Goal: Task Accomplishment & Management: Manage account settings

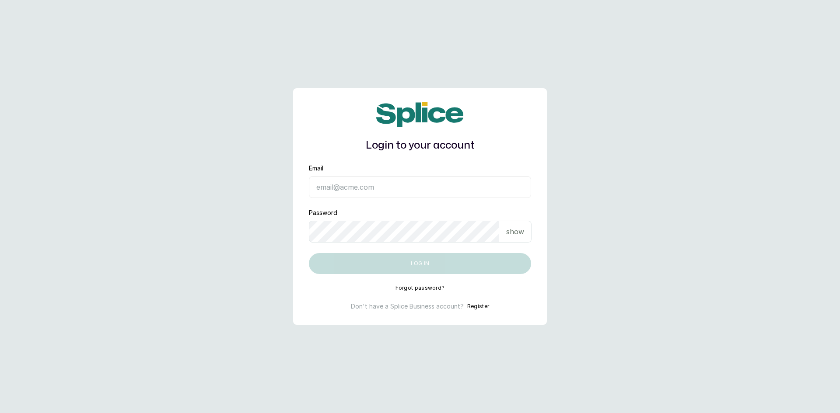
type input "[EMAIL_ADDRESS][DOMAIN_NAME]"
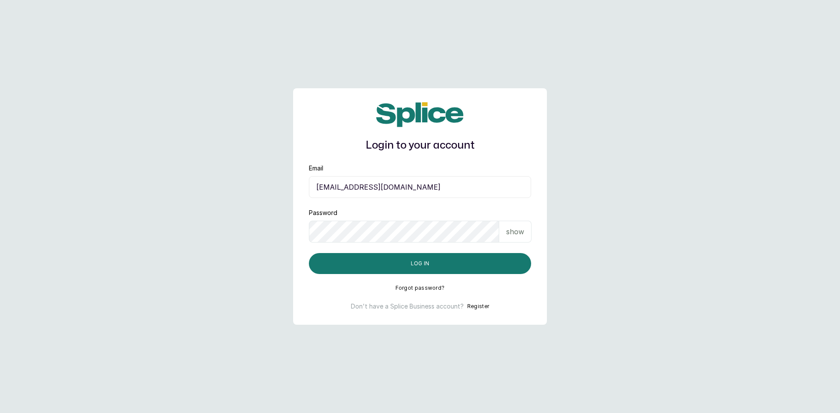
click at [516, 232] on p "show" at bounding box center [515, 232] width 18 height 10
click at [440, 268] on button "Log in" at bounding box center [420, 263] width 222 height 21
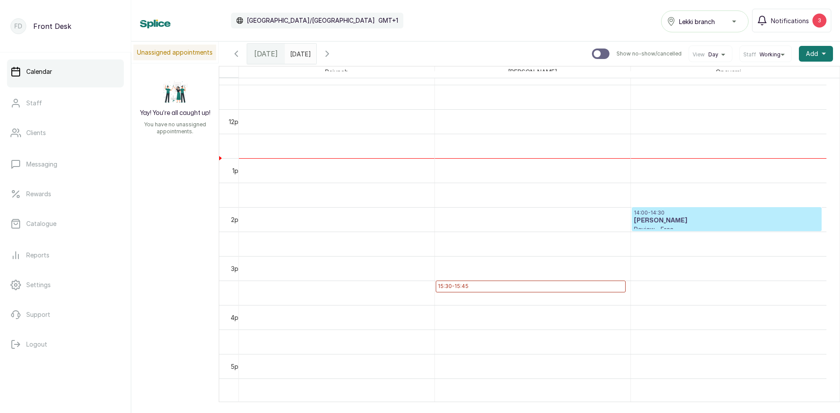
scroll to position [513, 0]
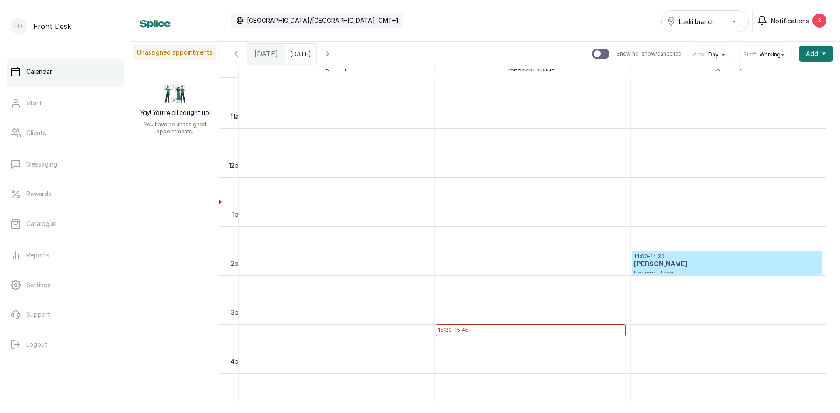
type input "dd/MM/yyyy"
click at [299, 53] on input "dd/MM/yyyy" at bounding box center [292, 51] width 14 height 15
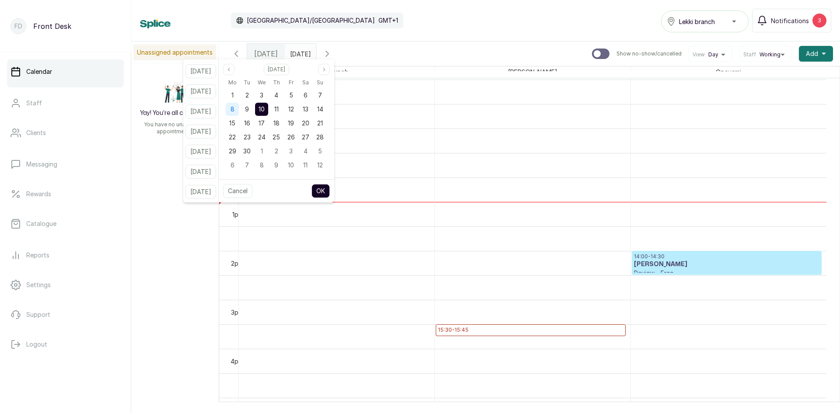
click at [239, 107] on div "8" at bounding box center [232, 109] width 13 height 13
click at [329, 197] on button "OK" at bounding box center [320, 191] width 18 height 14
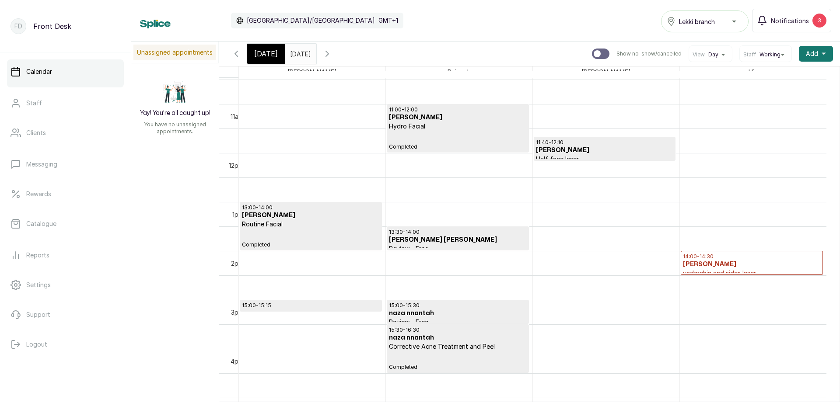
click at [705, 261] on h3 "Uba Uriel" at bounding box center [752, 264] width 138 height 9
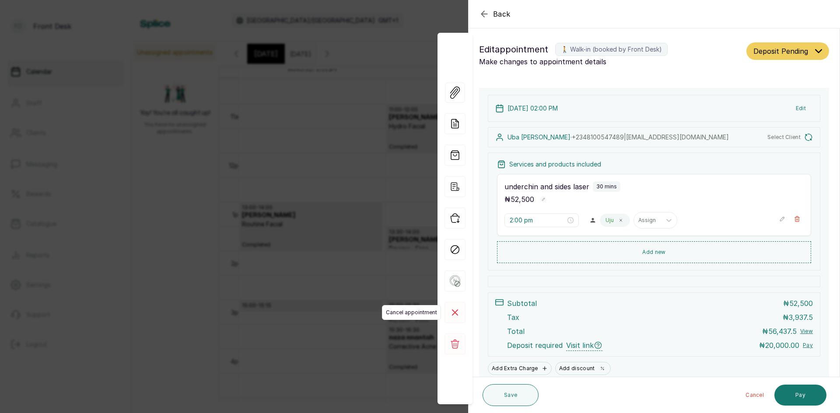
click at [457, 311] on rect at bounding box center [454, 312] width 21 height 21
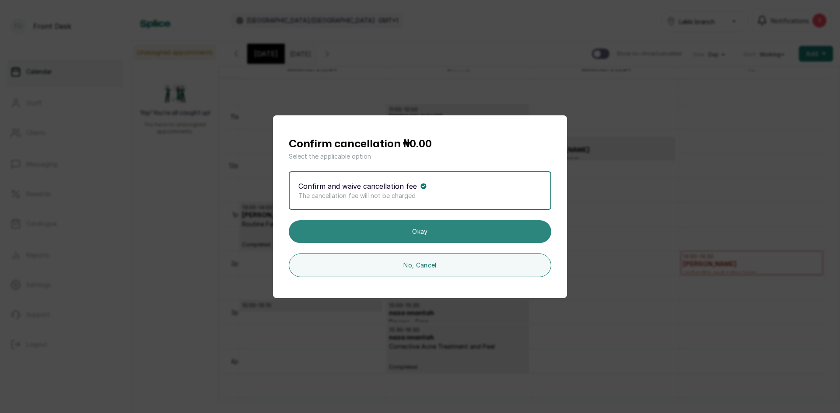
click at [493, 237] on button "Okay" at bounding box center [420, 231] width 262 height 23
click at [437, 230] on button "Okay" at bounding box center [420, 231] width 262 height 23
click at [409, 227] on button "Okay" at bounding box center [420, 231] width 262 height 23
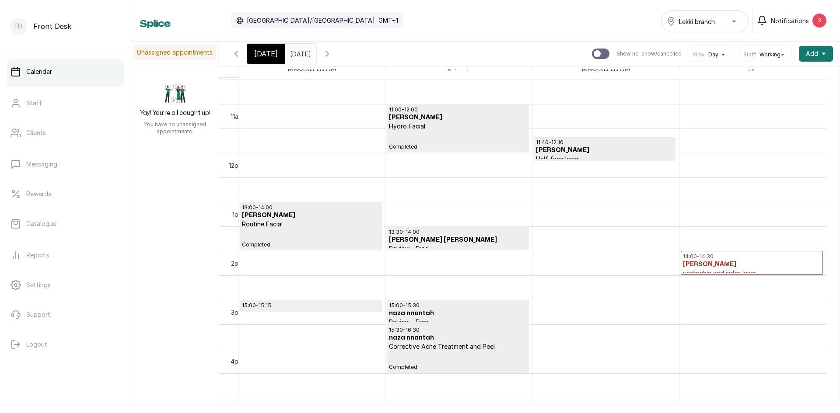
click at [738, 264] on h3 "Uba Uriel" at bounding box center [752, 264] width 138 height 9
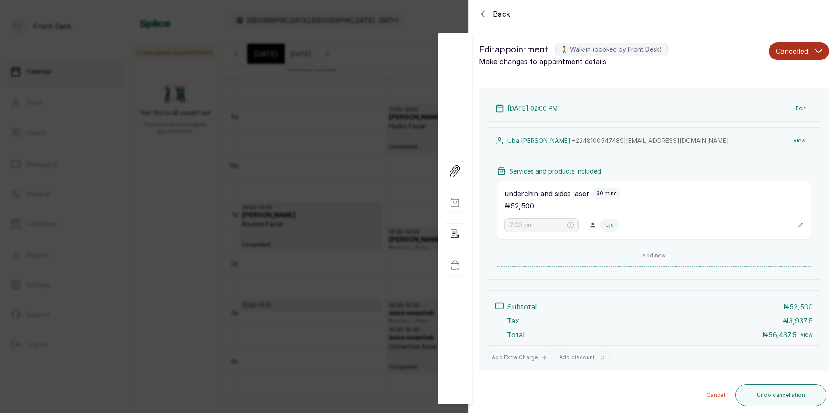
click at [316, 210] on div "Back Appointment Details Edit appointment 🚶 Walk-in (booked by Front Desk) Make…" at bounding box center [420, 206] width 840 height 413
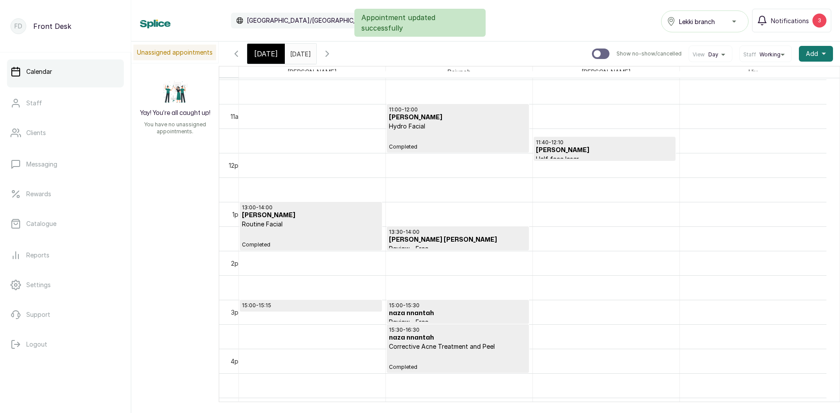
click at [290, 51] on input "08/09/2025" at bounding box center [292, 51] width 14 height 15
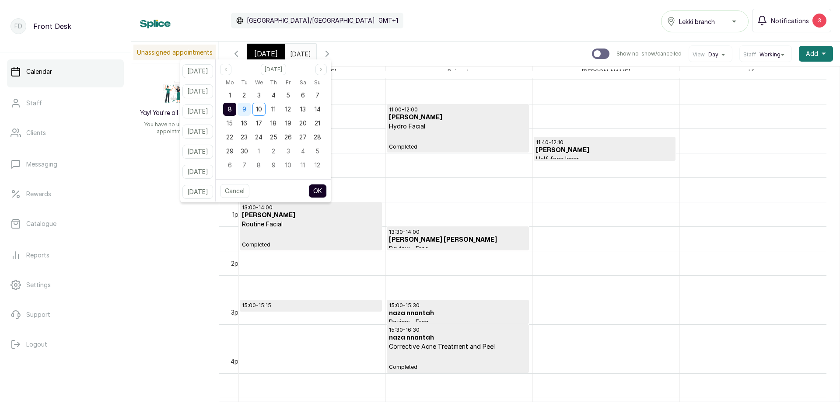
click at [246, 106] on span "9" at bounding box center [244, 108] width 4 height 7
click at [327, 191] on button "OK" at bounding box center [317, 191] width 18 height 14
type input "09/09/2025"
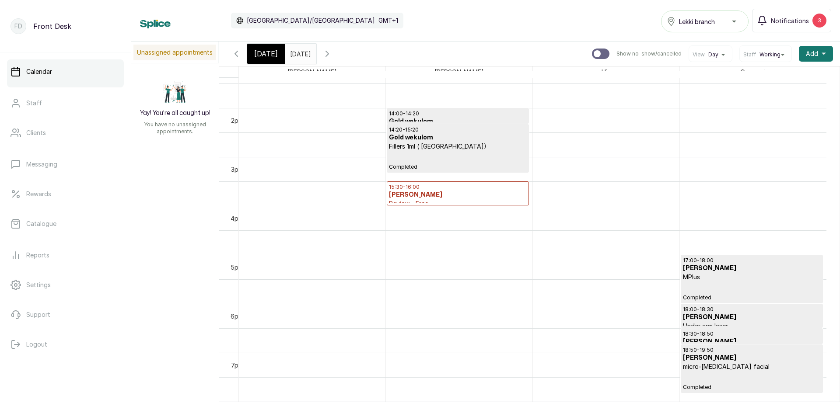
scroll to position [688, 0]
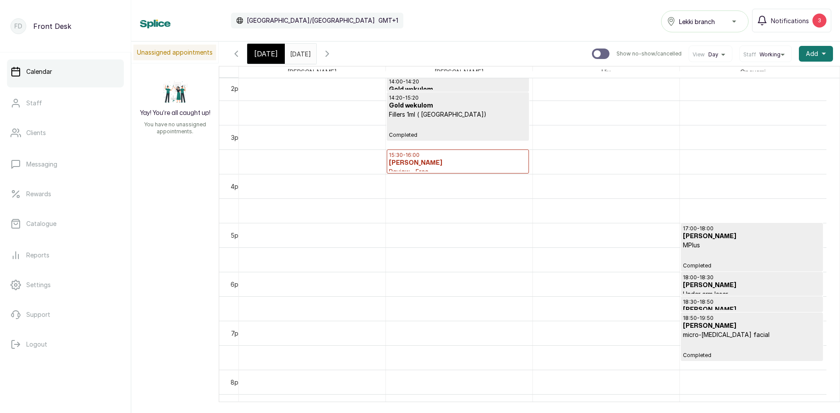
drag, startPoint x: 368, startPoint y: 322, endPoint x: 324, endPoint y: 409, distance: 97.4
click at [324, 409] on div "Calendar Africa/Lagos GMT+1 Lekki branch Notifications 3 Unassigned appointment…" at bounding box center [485, 206] width 708 height 413
click at [275, 52] on div "Today" at bounding box center [266, 54] width 38 height 20
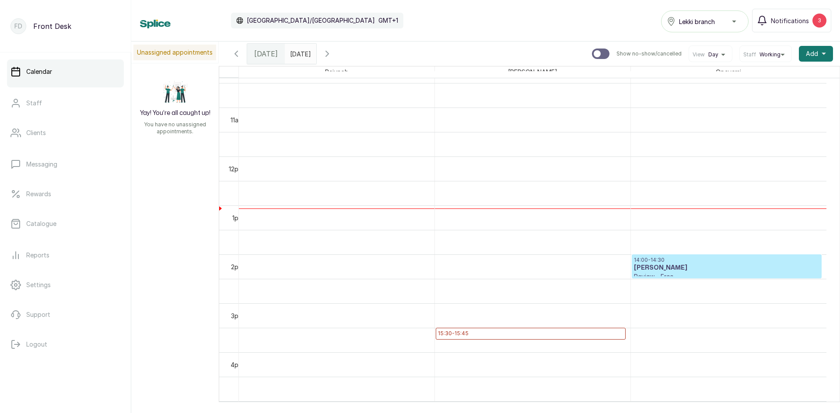
scroll to position [557, 0]
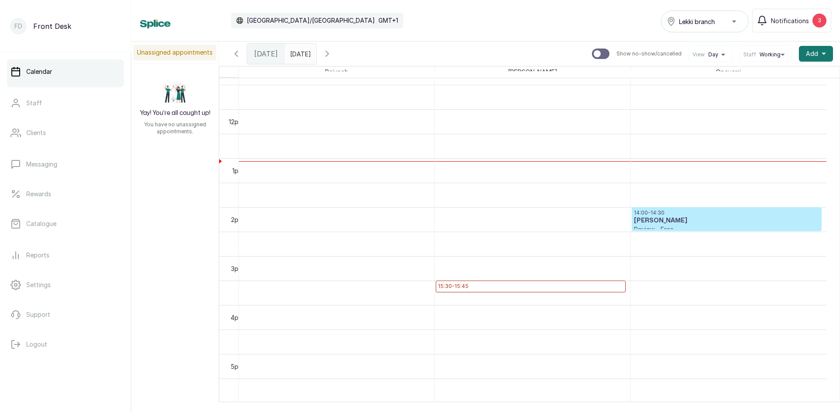
click at [534, 285] on p "15:30 - 15:45" at bounding box center [530, 286] width 185 height 7
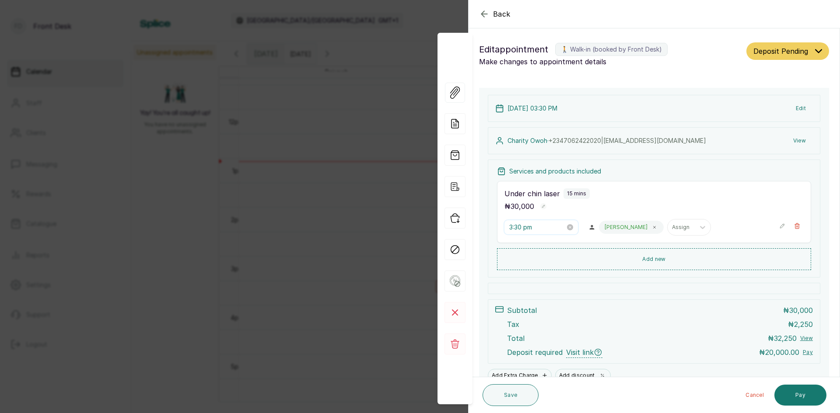
click at [540, 228] on input "3:30 pm" at bounding box center [537, 228] width 56 height 10
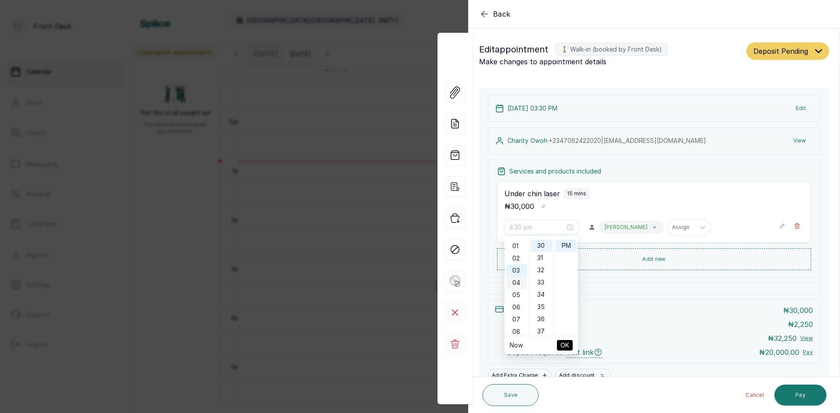
scroll to position [0, 0]
click at [520, 255] on div "01" at bounding box center [516, 258] width 21 height 12
click at [544, 282] on div "40" at bounding box center [541, 281] width 21 height 12
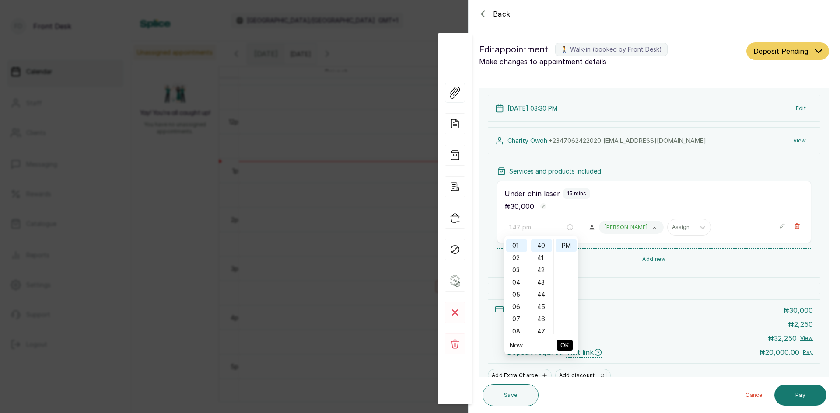
type input "1:40 pm"
click at [562, 345] on span "OK" at bounding box center [564, 345] width 9 height 17
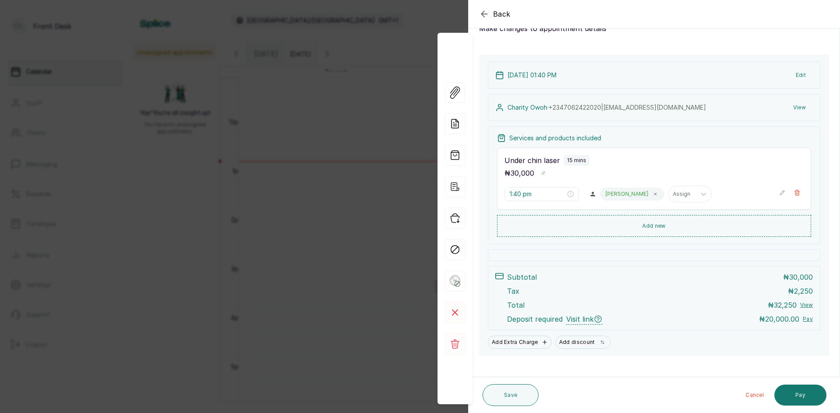
scroll to position [43, 0]
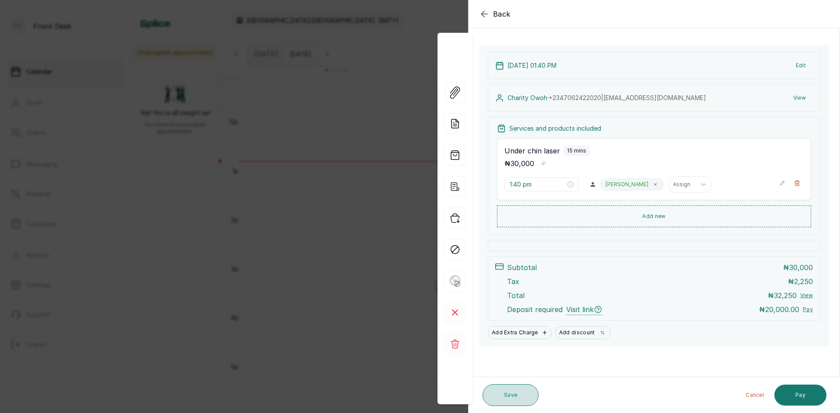
click at [500, 398] on button "Save" at bounding box center [510, 395] width 56 height 22
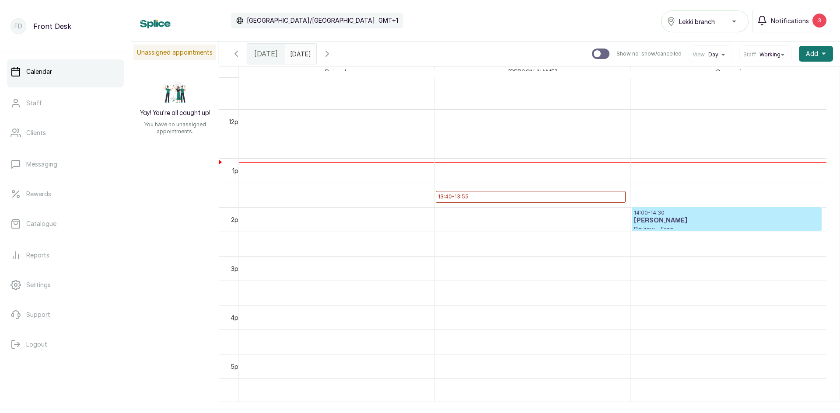
click at [510, 198] on p "13:40 - 13:55" at bounding box center [530, 196] width 185 height 7
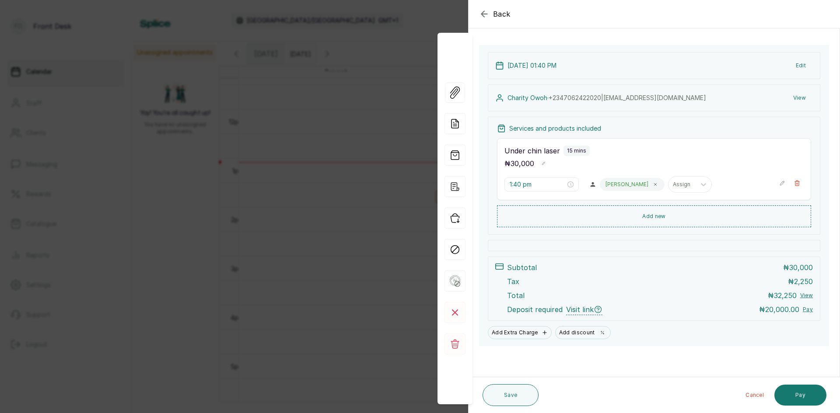
click at [361, 159] on div "Back Appointment Details Edit appointment 🚶 Walk-in (booked by Front Desk) Make…" at bounding box center [420, 206] width 840 height 413
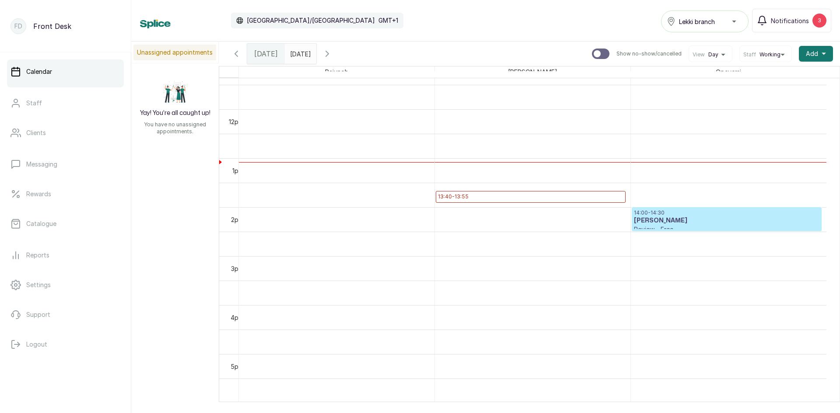
click at [299, 56] on input "09/09/2025" at bounding box center [292, 51] width 14 height 15
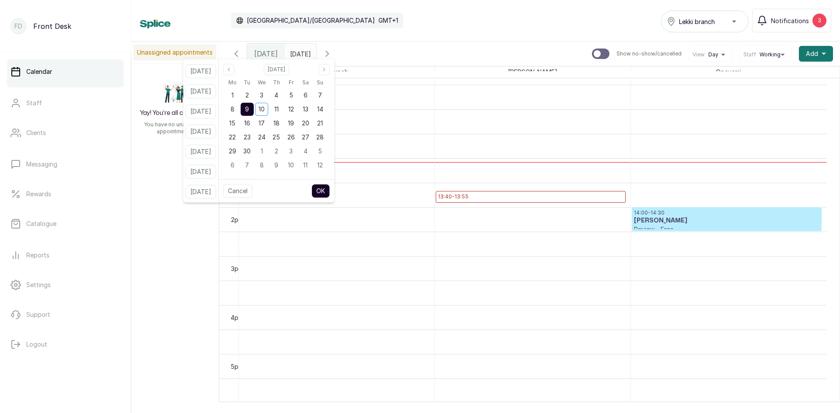
click at [254, 108] on div "9" at bounding box center [247, 109] width 13 height 13
click at [279, 107] on span "11" at bounding box center [276, 108] width 4 height 7
click at [249, 108] on span "9" at bounding box center [247, 108] width 4 height 7
click at [330, 190] on button "OK" at bounding box center [320, 191] width 18 height 14
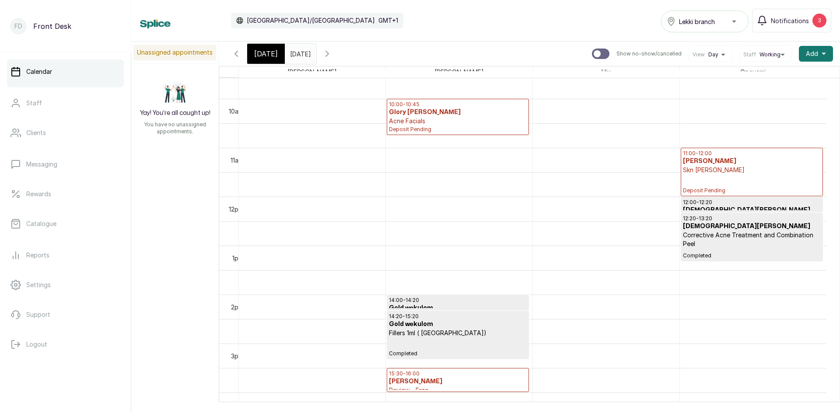
scroll to position [600, 0]
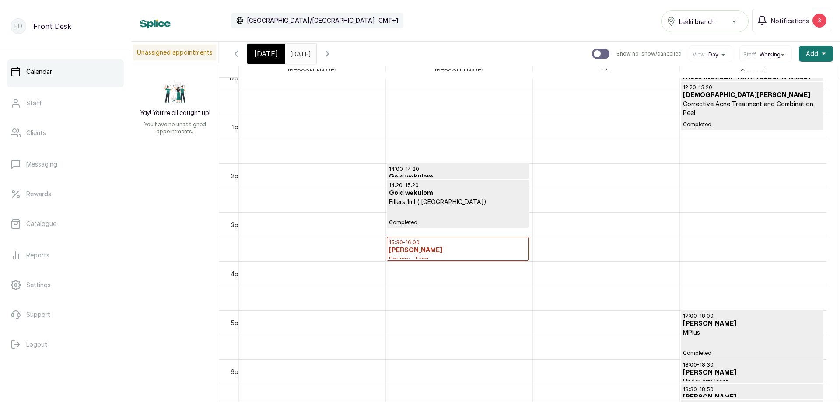
click at [450, 246] on span "15:30 - 16:00 Chinenye Uba Review - Free" at bounding box center [457, 251] width 137 height 24
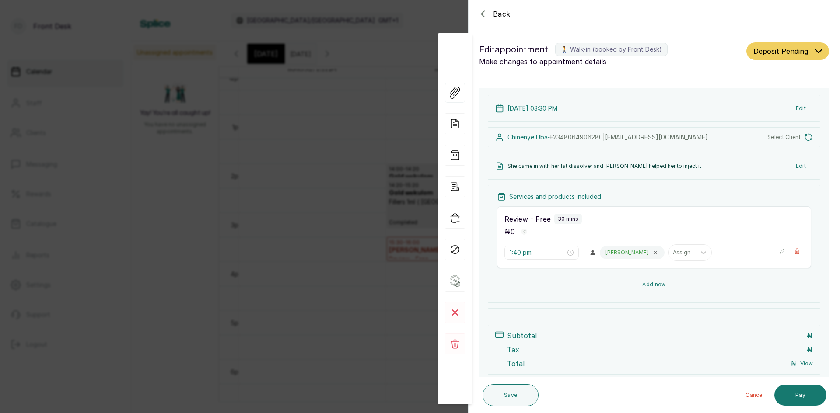
type input "3:30 pm"
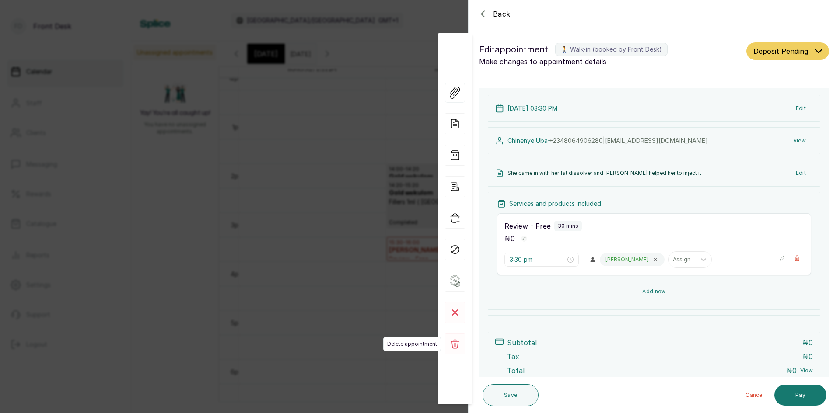
click at [458, 347] on icon at bounding box center [454, 344] width 21 height 21
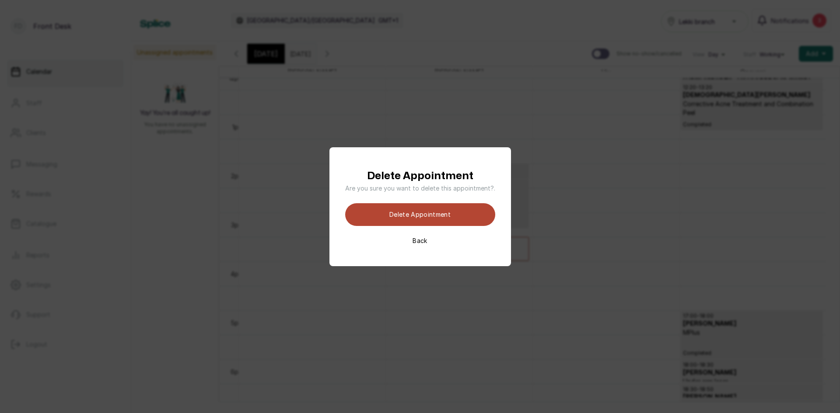
click at [462, 216] on button "Delete appointment" at bounding box center [420, 214] width 150 height 23
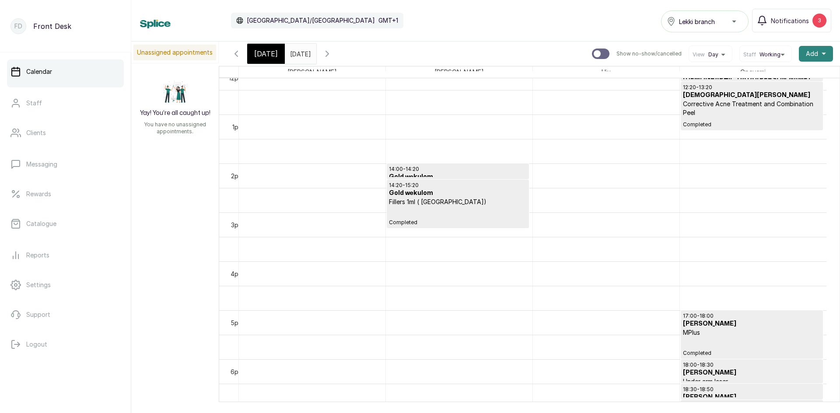
click at [810, 53] on span "Add" at bounding box center [812, 53] width 12 height 9
click at [774, 79] on span "Add Appointment" at bounding box center [784, 77] width 84 height 10
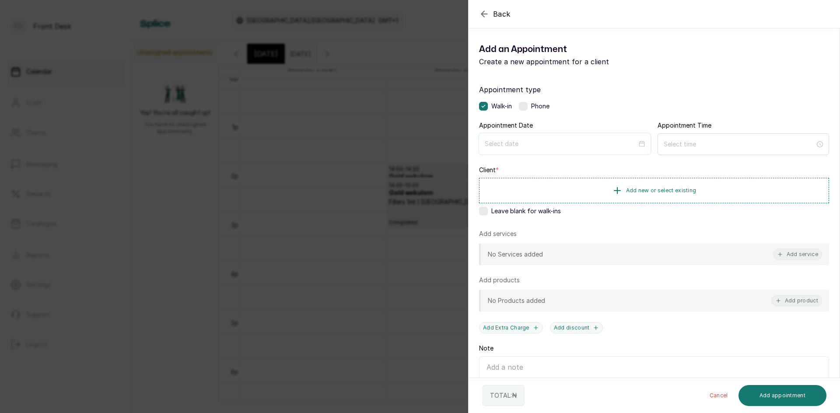
click at [579, 151] on div at bounding box center [564, 143] width 171 height 21
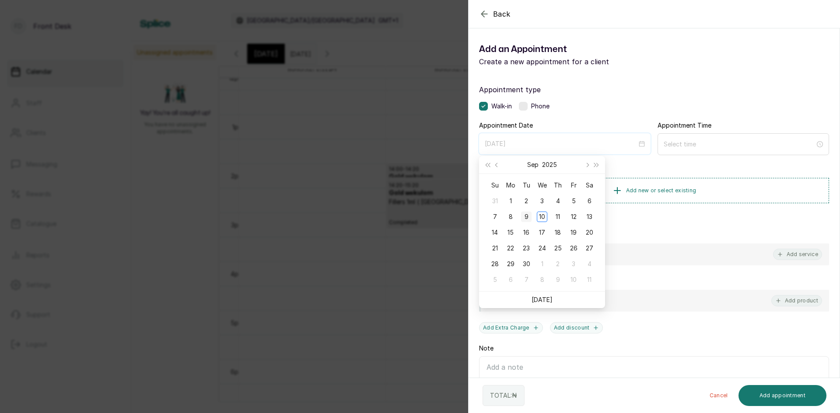
type input "2025/09/09"
click at [530, 220] on div "9" at bounding box center [526, 217] width 10 height 10
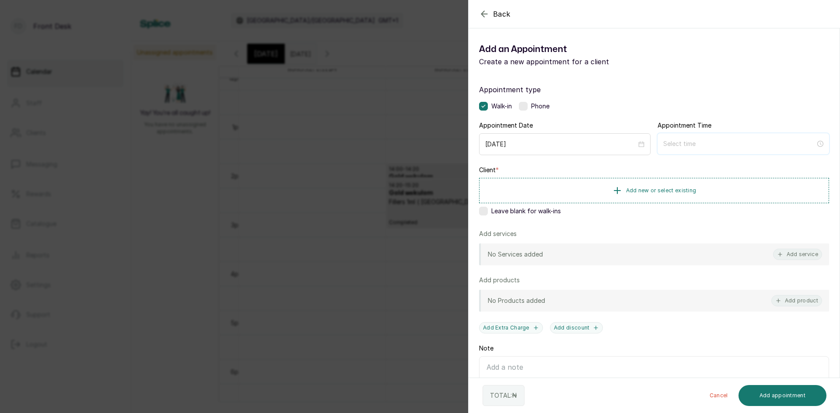
click at [721, 143] on input at bounding box center [739, 144] width 152 height 10
type input "12:00 am"
type input "12:01 am"
click at [668, 204] on div "03" at bounding box center [666, 202] width 21 height 12
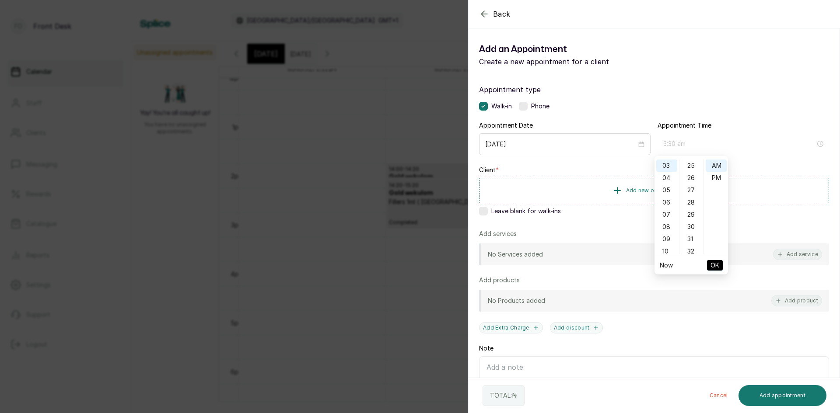
click at [691, 230] on div "30" at bounding box center [691, 227] width 21 height 12
type input "3:30 pm"
click at [714, 177] on div "PM" at bounding box center [715, 178] width 21 height 12
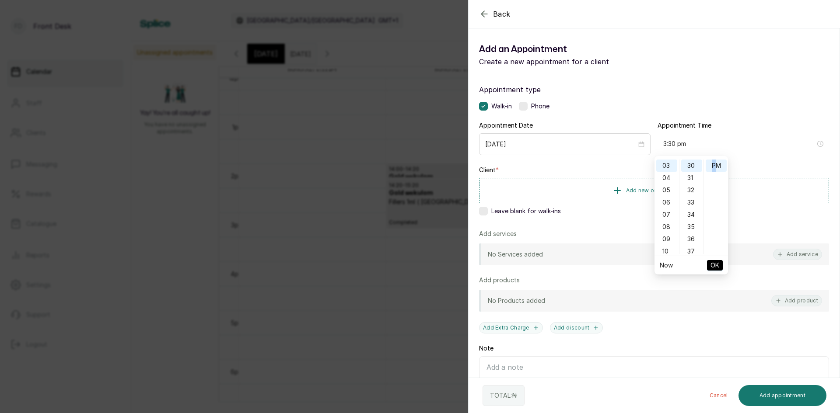
click at [719, 270] on button "OK" at bounding box center [715, 265] width 16 height 10
click at [696, 258] on div "No Services added Add service" at bounding box center [654, 255] width 350 height 22
click at [784, 254] on button "Add service" at bounding box center [797, 254] width 49 height 11
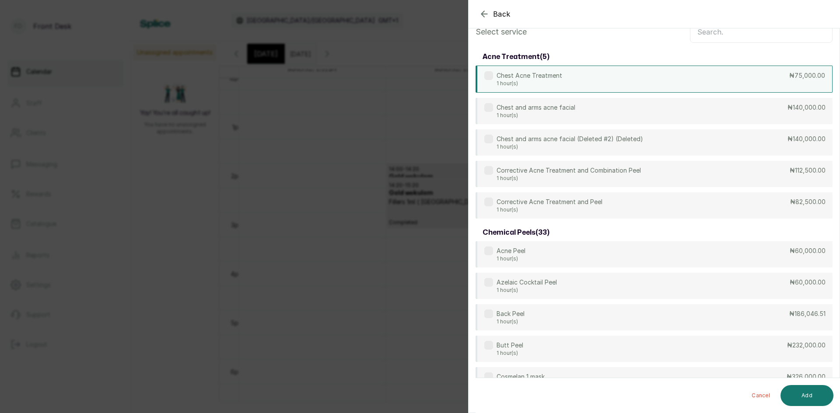
scroll to position [0, 0]
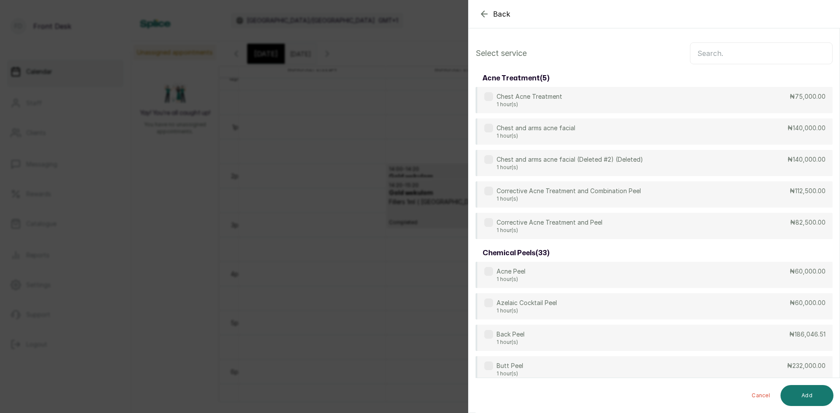
click at [732, 55] on input "text" at bounding box center [761, 53] width 143 height 22
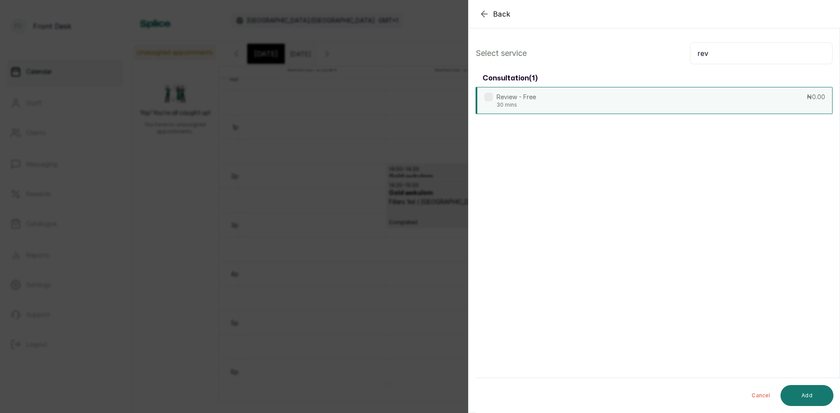
type input "rev"
click at [690, 102] on div "Review - Free 30 mins ₦0.00" at bounding box center [653, 100] width 357 height 27
click at [502, 15] on span "Back" at bounding box center [501, 14] width 17 height 10
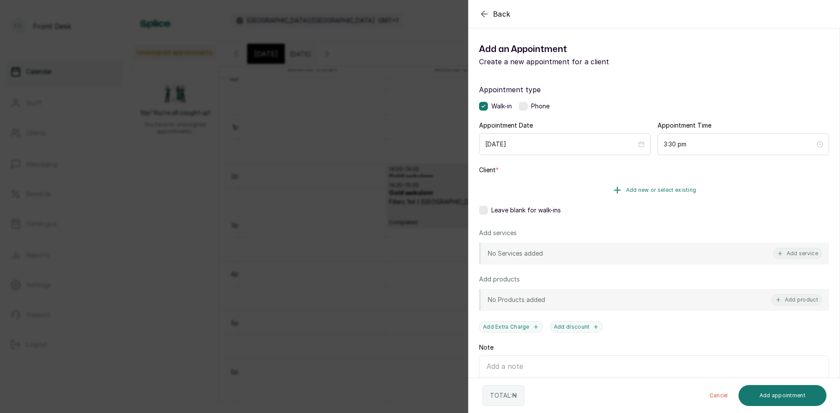
click at [646, 192] on span "Add new or select existing" at bounding box center [661, 190] width 70 height 7
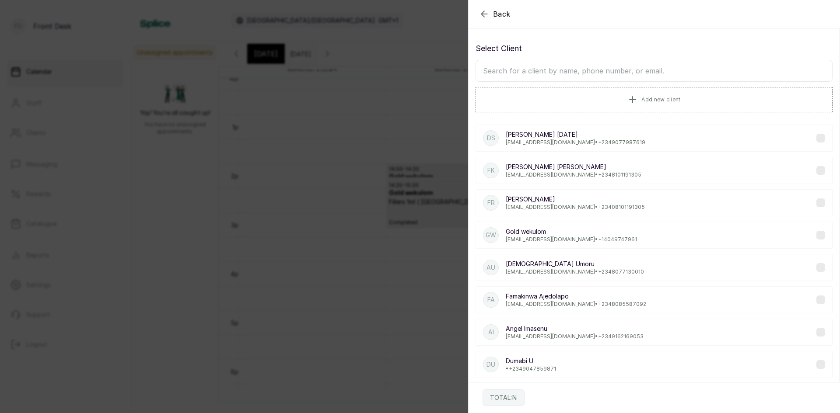
click at [628, 67] on input "text" at bounding box center [653, 71] width 357 height 22
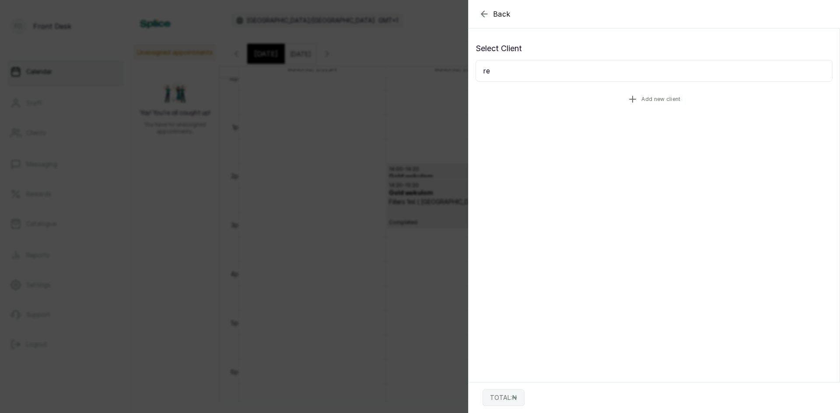
type input "r"
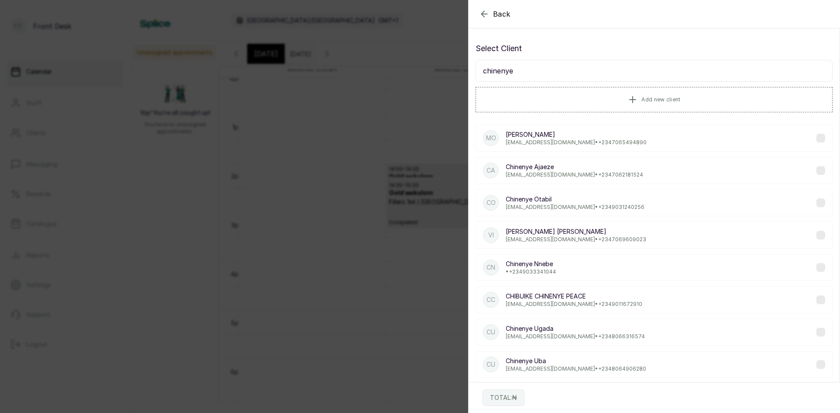
type input "chinenye"
click at [547, 364] on p "Chinenye Uba" at bounding box center [576, 361] width 140 height 9
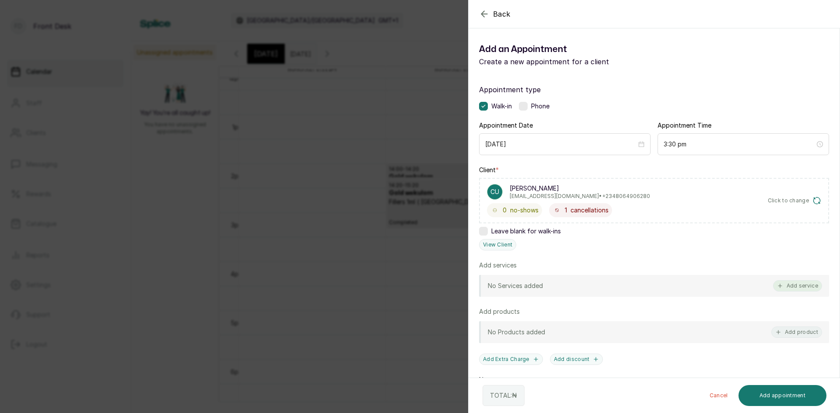
click at [786, 290] on button "Add service" at bounding box center [797, 285] width 49 height 11
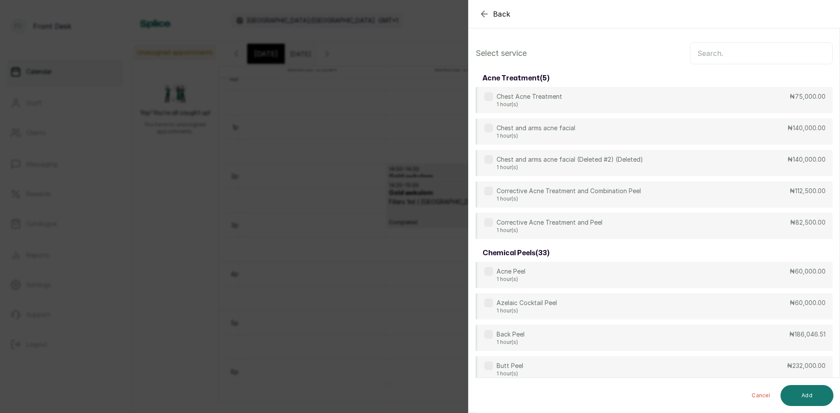
click at [744, 53] on input "text" at bounding box center [761, 53] width 143 height 22
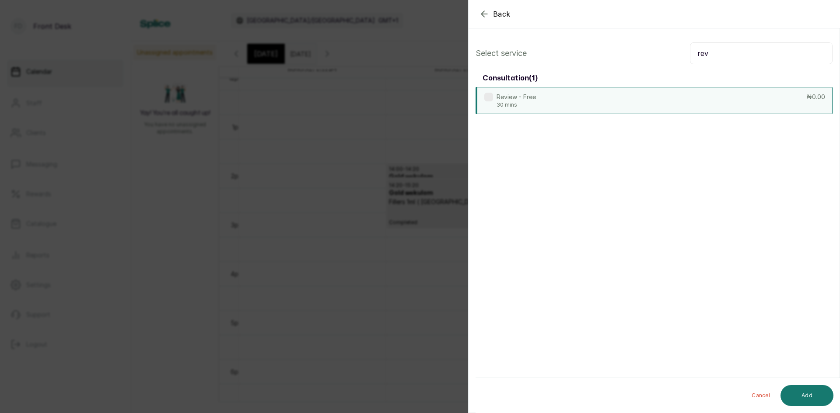
type input "rev"
click at [635, 104] on div "Review - Free 30 mins ₦0.00" at bounding box center [653, 100] width 357 height 27
click at [814, 399] on button "Add" at bounding box center [806, 395] width 53 height 21
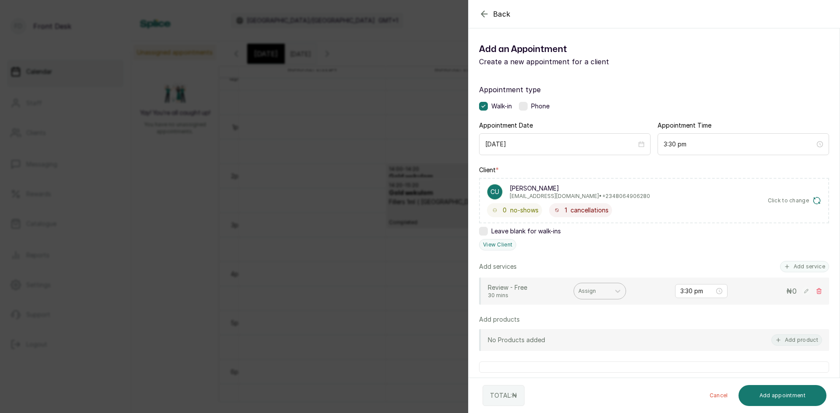
click at [589, 293] on div at bounding box center [591, 291] width 27 height 8
click at [594, 364] on div "Ifeoma Eze - Nurse" at bounding box center [599, 364] width 87 height 16
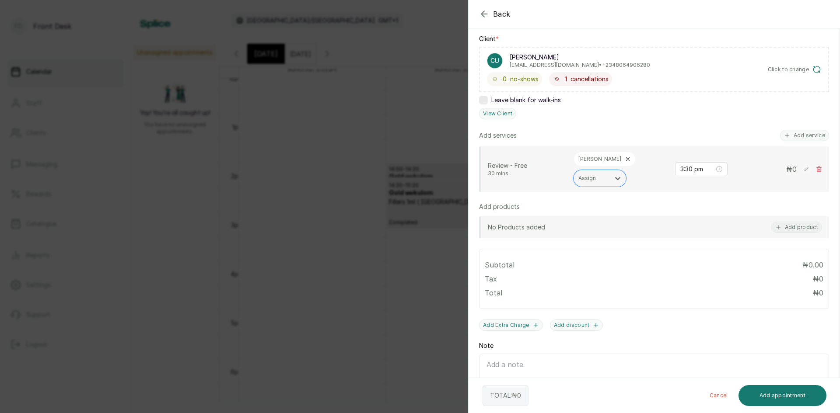
scroll to position [175, 0]
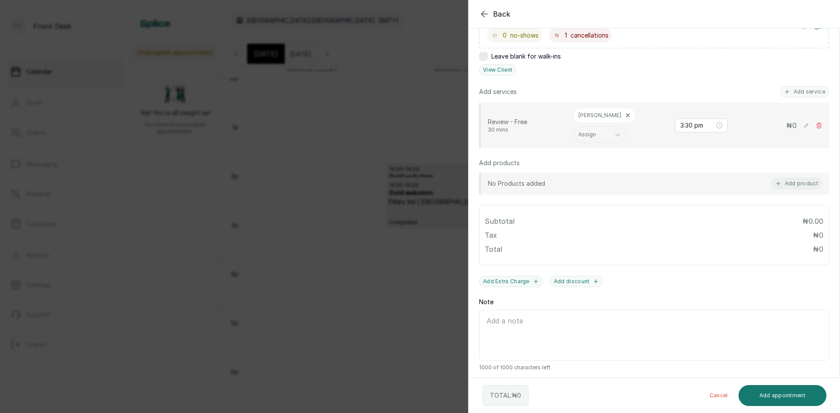
click at [545, 321] on textarea "Note" at bounding box center [654, 335] width 350 height 51
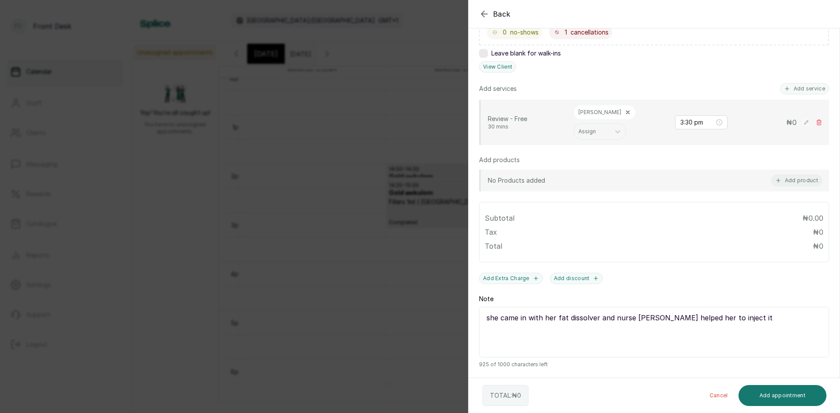
scroll to position [179, 0]
type textarea "she came in with her fat dissolver and nurse ifeoma helped her to inject it"
click at [783, 394] on button "Add appointment" at bounding box center [782, 395] width 88 height 21
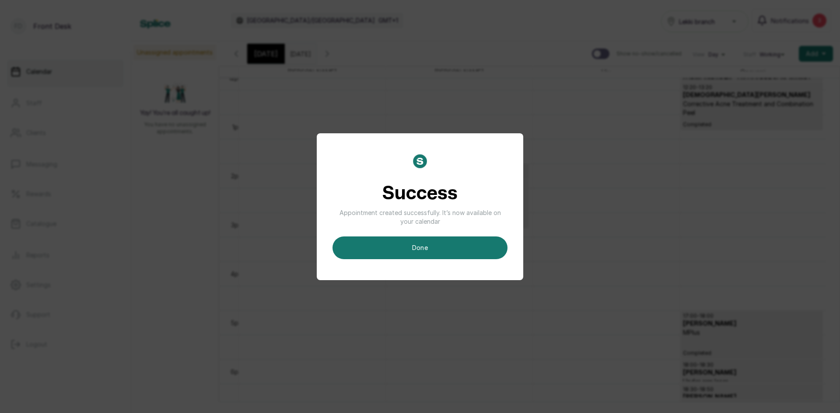
click at [465, 244] on button "done" at bounding box center [419, 248] width 175 height 23
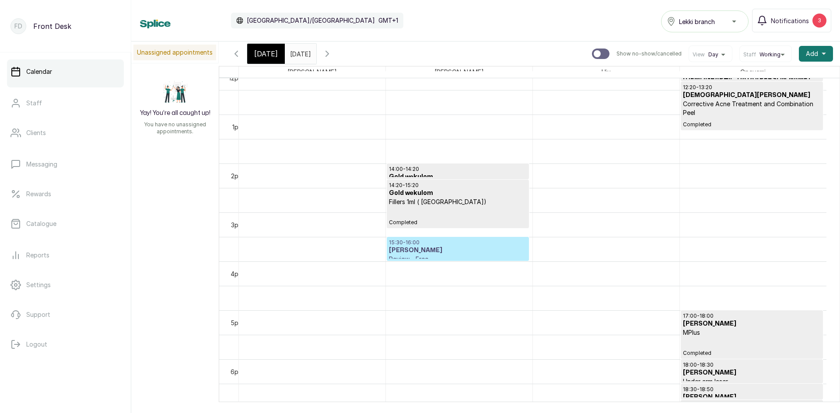
click at [485, 248] on h3 "Chinenye Uba" at bounding box center [457, 250] width 137 height 9
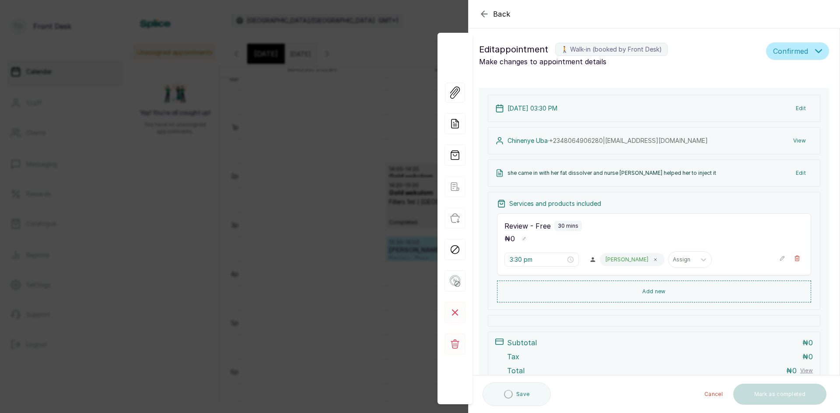
scroll to position [294, 0]
click at [791, 172] on button "Edit" at bounding box center [800, 173] width 24 height 16
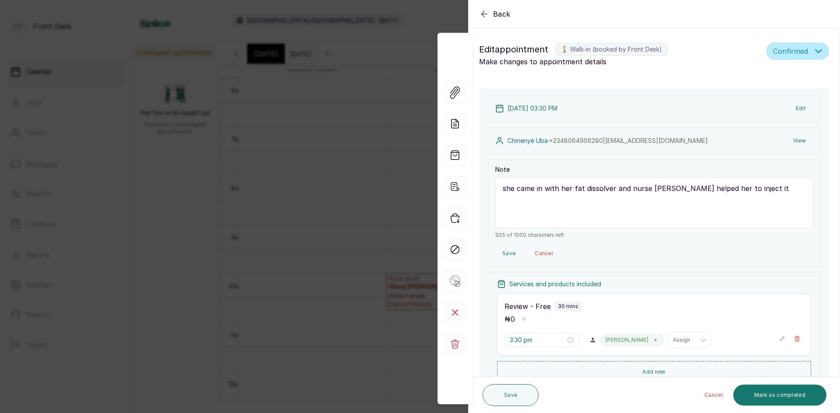
click at [504, 189] on textarea "she came in with her fat dissolver and nurse ifeoma helped her to inject it" at bounding box center [653, 203] width 317 height 51
click at [506, 188] on textarea "she came in with her fat dissolver and nurse ifeoma helped her to inject it" at bounding box center [653, 203] width 317 height 51
type textarea "She came in with her fat dissolver and nurse ifeoma helped her to inject it"
click at [516, 397] on button "Save" at bounding box center [510, 395] width 56 height 22
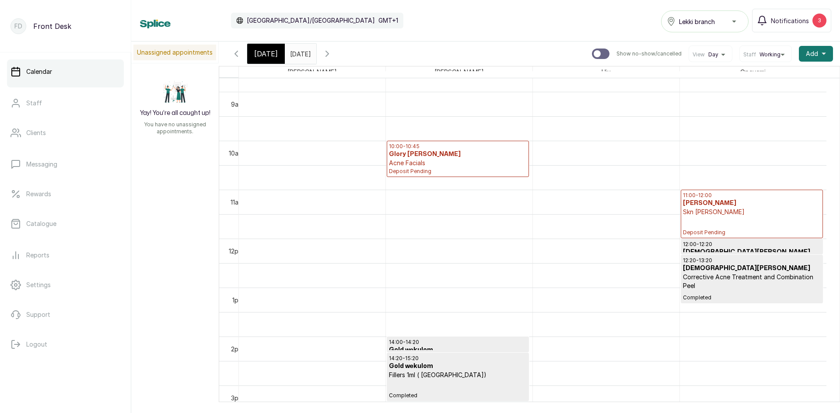
scroll to position [469, 0]
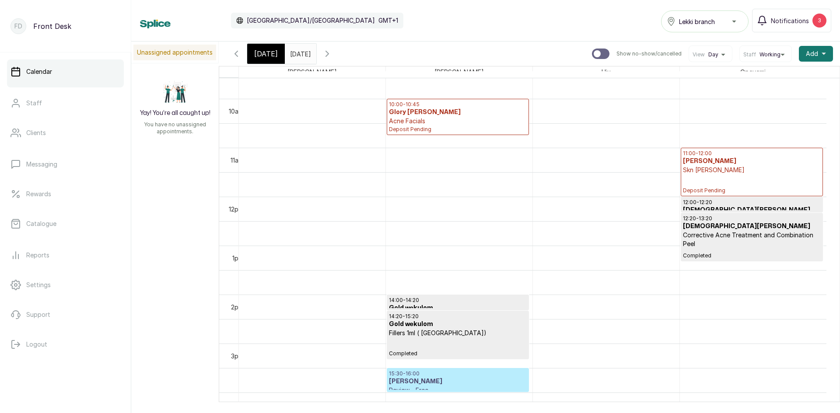
click at [480, 377] on p "15:30 - 16:00" at bounding box center [457, 373] width 137 height 7
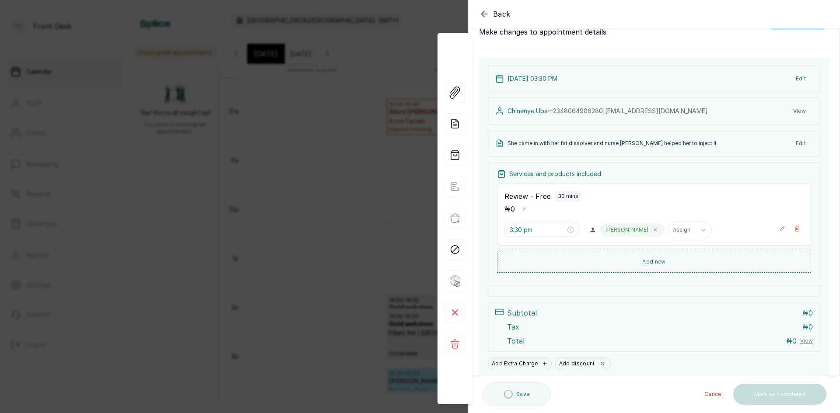
scroll to position [61, 0]
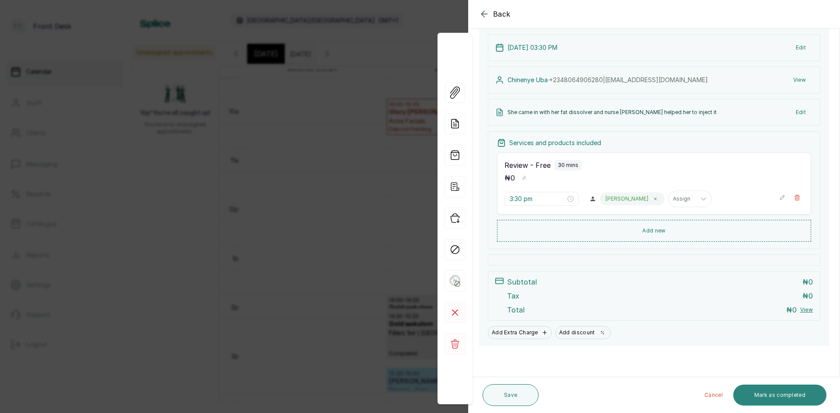
click at [757, 393] on button "Mark as completed" at bounding box center [779, 395] width 93 height 21
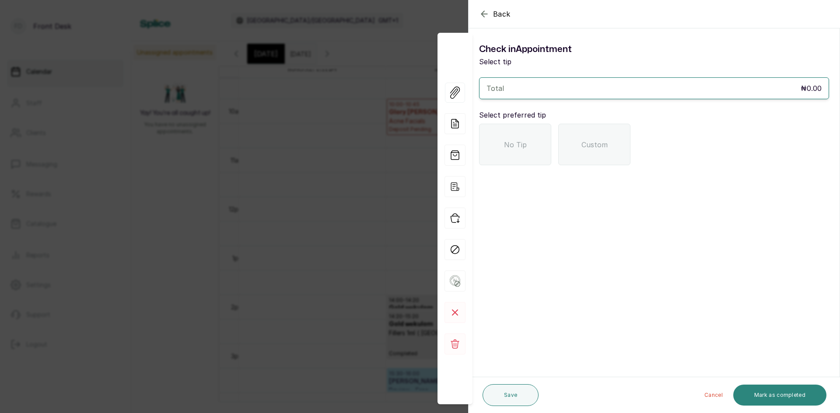
scroll to position [0, 0]
click at [520, 141] on span "No Tip" at bounding box center [515, 145] width 23 height 10
click at [780, 392] on button "Mark as completed" at bounding box center [779, 395] width 93 height 21
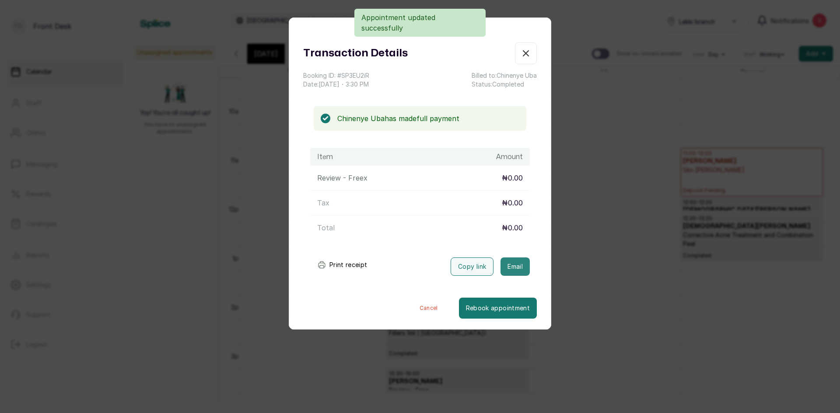
click at [503, 267] on button "Email" at bounding box center [514, 267] width 29 height 18
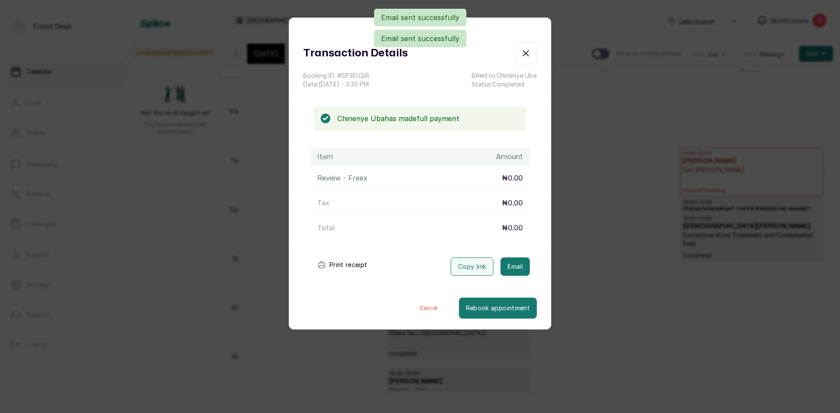
click at [658, 236] on div "Transaction Details Booking ID: # SP3EU2iR Date: 9 Sep, 2025 ・ 3:30 PM Billed t…" at bounding box center [420, 206] width 840 height 413
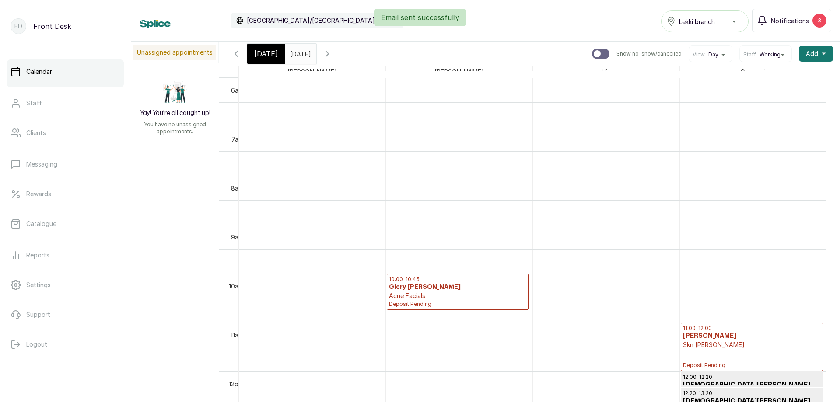
click at [267, 53] on span "Today" at bounding box center [266, 54] width 24 height 10
